Goal: Task Accomplishment & Management: Manage account settings

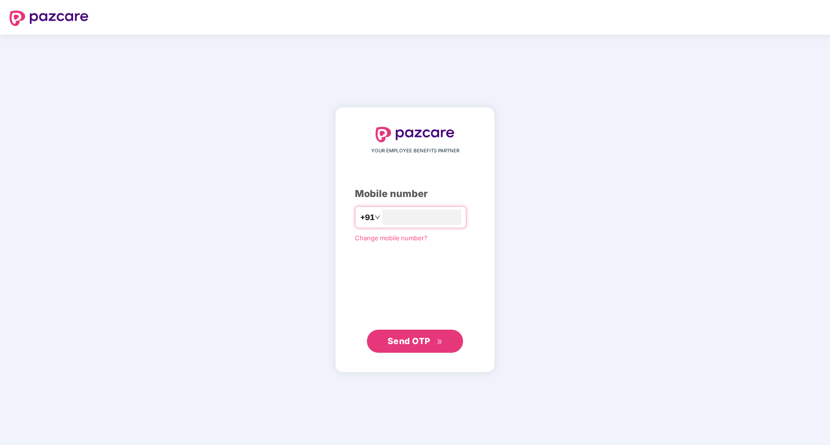
type input "**********"
click at [414, 345] on span "Send OTP" at bounding box center [408, 341] width 43 height 10
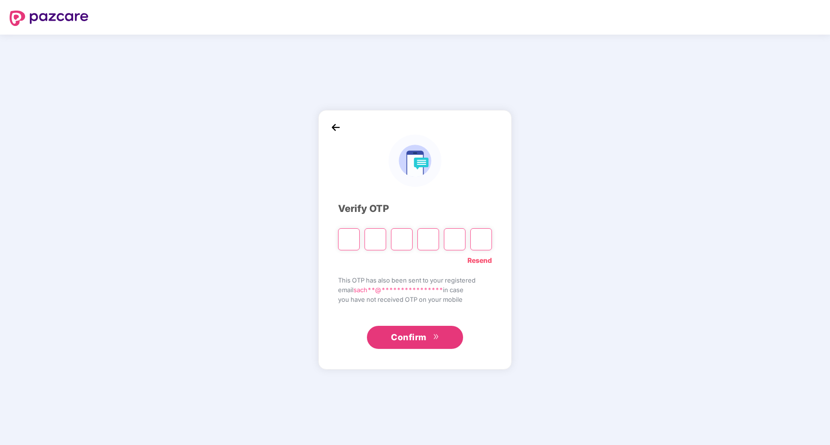
type input "*"
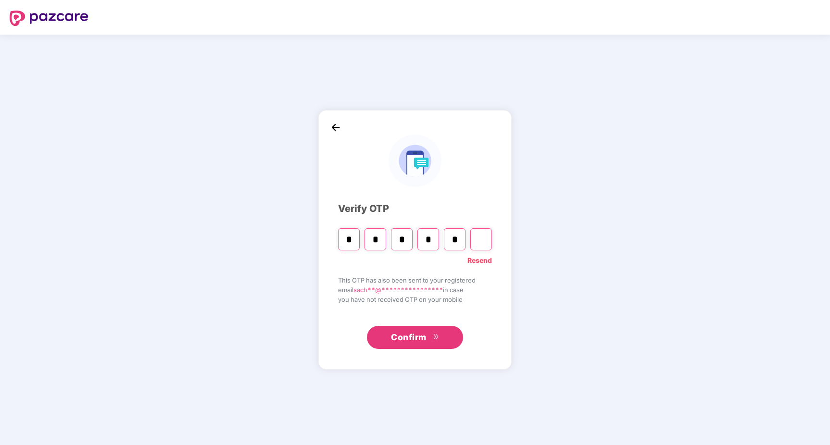
type input "*"
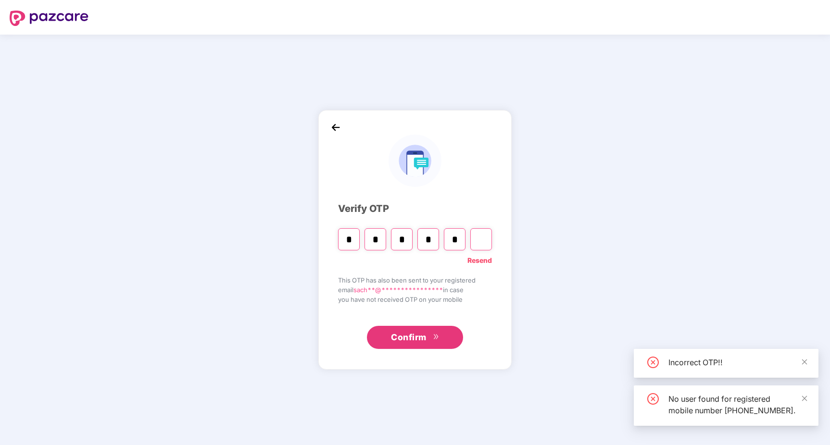
type input "*"
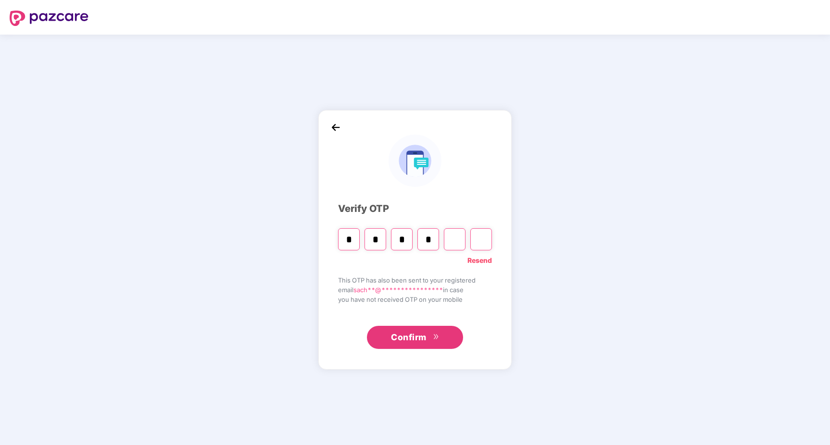
type input "*"
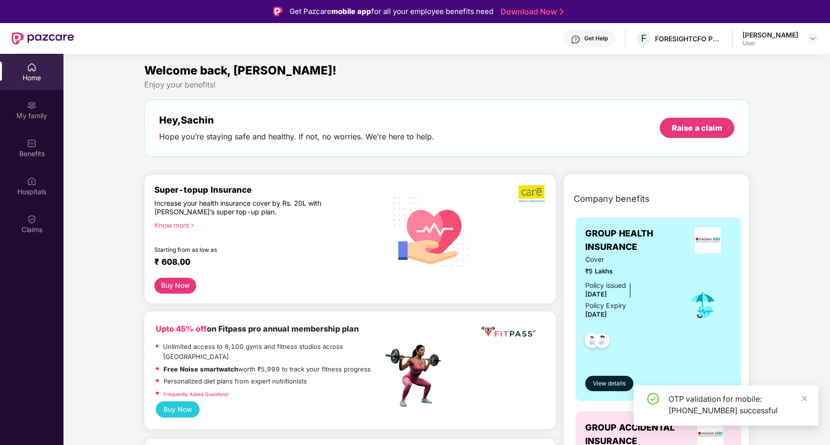
click at [757, 37] on div "[PERSON_NAME]" at bounding box center [770, 34] width 56 height 9
click at [41, 109] on div "My family" at bounding box center [31, 110] width 63 height 36
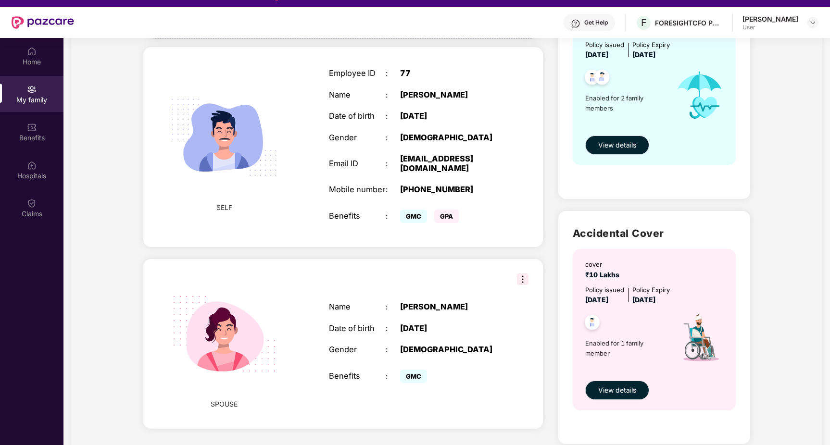
scroll to position [18, 0]
